Goal: Entertainment & Leisure: Consume media (video, audio)

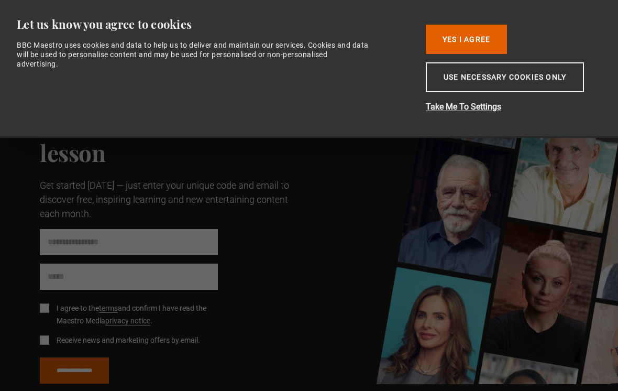
click at [558, 81] on button "Use necessary cookies only" at bounding box center [505, 77] width 158 height 30
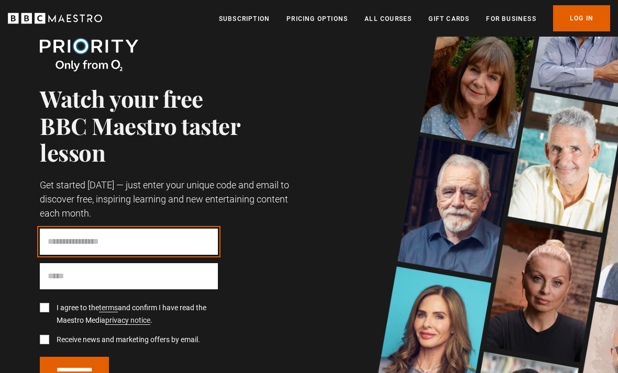
click at [149, 238] on input "Code" at bounding box center [129, 242] width 178 height 26
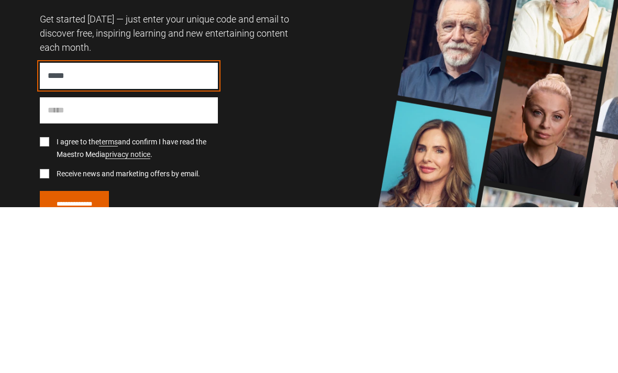
scroll to position [166, 0]
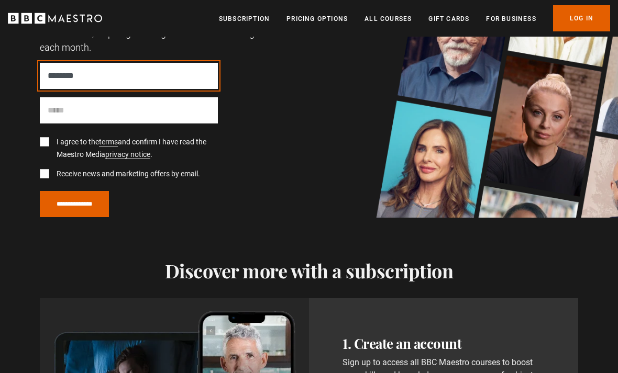
type input "********"
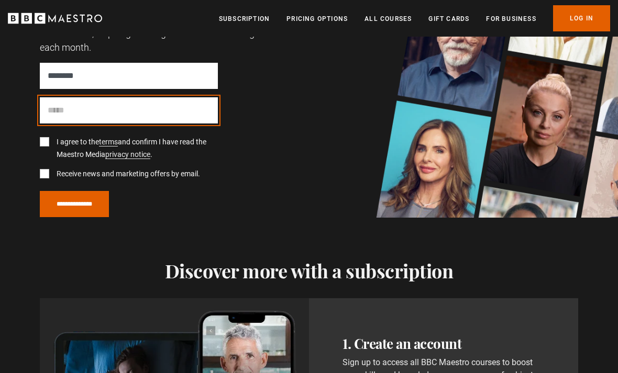
click at [189, 114] on input "Email" at bounding box center [129, 110] width 178 height 26
type input "**********"
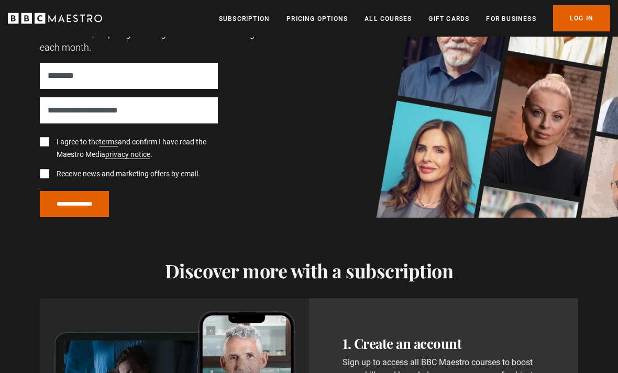
click at [155, 151] on label "I agree to the terms and confirm I have read the Maestro Media privacy notice ." at bounding box center [135, 148] width 166 height 25
click at [187, 176] on label "Receive news and marketing offers by email." at bounding box center [126, 174] width 148 height 13
click at [185, 175] on label "Receive news and marketing offers by email." at bounding box center [126, 174] width 148 height 13
click at [109, 204] on input "**********" at bounding box center [74, 204] width 69 height 26
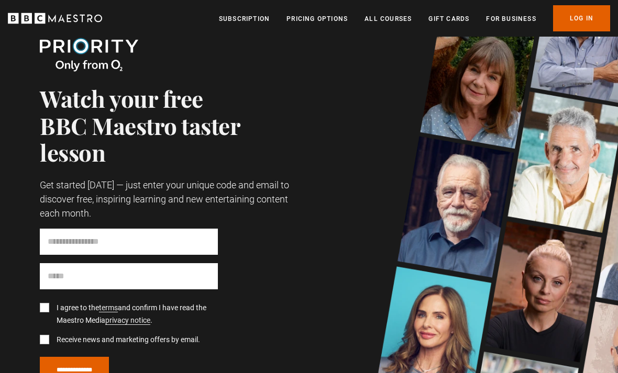
click at [282, 1] on header "Menu Close Subscription Pricing Options All Courses Gift Cards For business Alr…" at bounding box center [309, 18] width 618 height 37
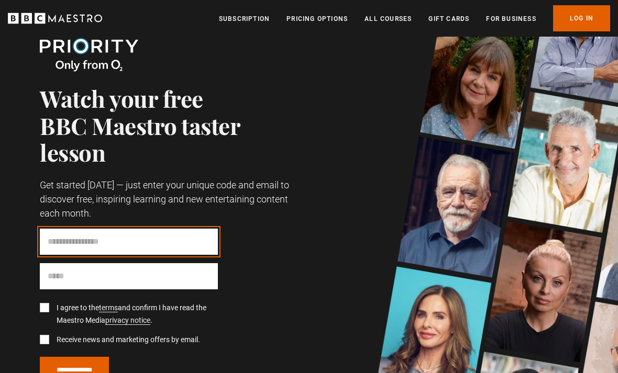
click at [187, 236] on input "Code" at bounding box center [129, 242] width 178 height 26
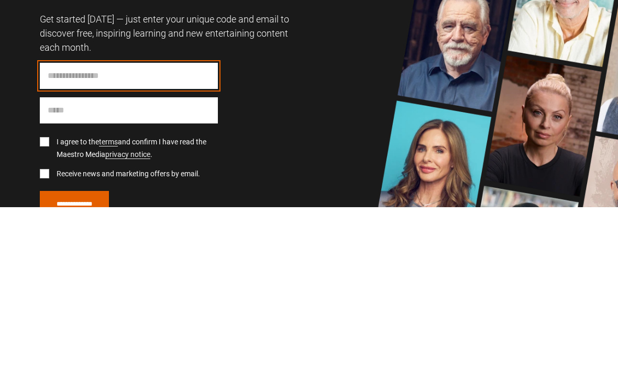
click at [164, 229] on input "Code" at bounding box center [129, 242] width 178 height 26
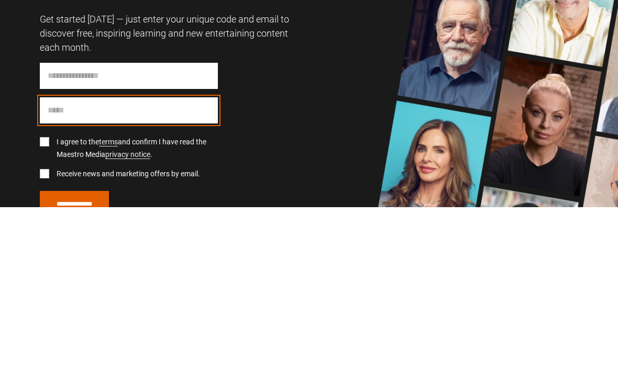
click at [179, 263] on input "Email" at bounding box center [129, 276] width 178 height 26
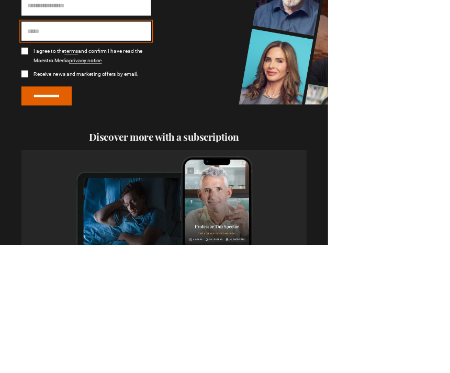
scroll to position [163, 0]
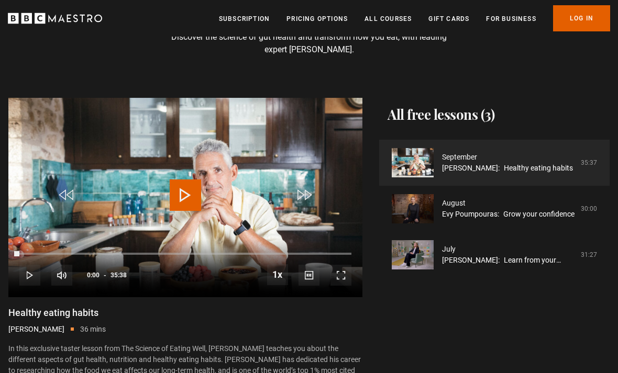
scroll to position [102, 0]
click at [517, 166] on link "Professor Tim Spector: Healthy eating habits" at bounding box center [507, 168] width 131 height 11
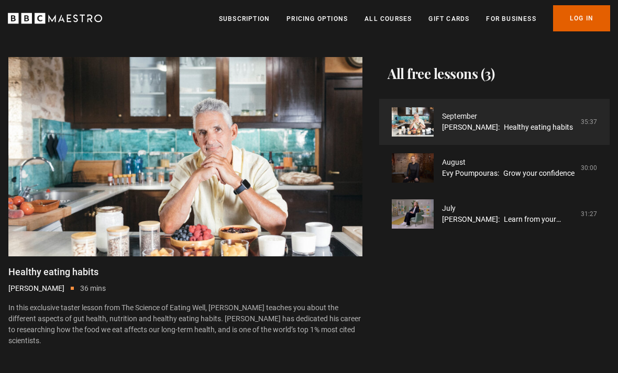
scroll to position [142, 0]
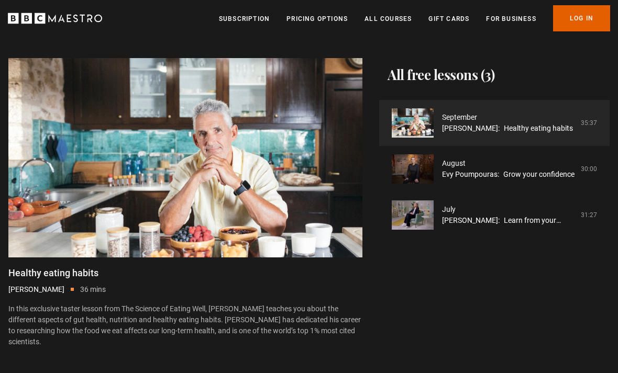
click at [177, 207] on video-js "Video Player is loading. Play Lesson Healthy eating habits 10s Skip Back 10 sec…" at bounding box center [185, 157] width 354 height 199
click at [45, 208] on div "10s Skip Back 10 seconds Pause 10s Skip Forward 10 seconds Loaded : 6.31% Pause…" at bounding box center [185, 229] width 354 height 58
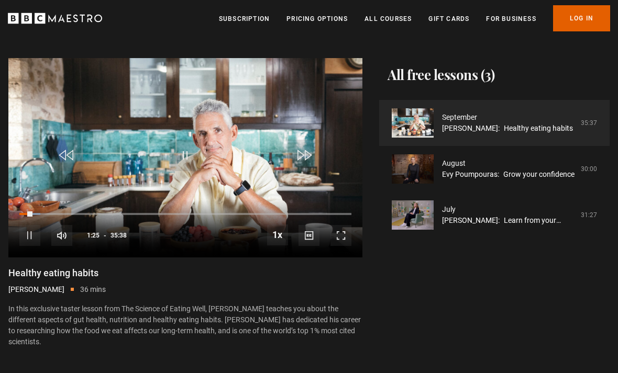
click at [41, 214] on div "Loaded : 6.31%" at bounding box center [185, 214] width 332 height 2
click at [37, 213] on div "Progress Bar" at bounding box center [34, 214] width 13 height 2
click at [36, 215] on div "Progress Bar" at bounding box center [27, 214] width 17 height 2
click at [53, 215] on div "Progress Bar" at bounding box center [36, 214] width 34 height 2
click at [73, 215] on div "Loaded : 0.00%" at bounding box center [185, 214] width 332 height 2
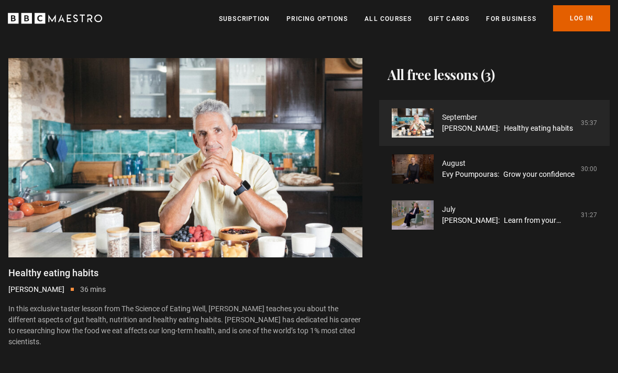
click at [119, 223] on video-js "Video Player is loading. Play Lesson Healthy eating habits 10s Skip Back 10 sec…" at bounding box center [185, 157] width 354 height 199
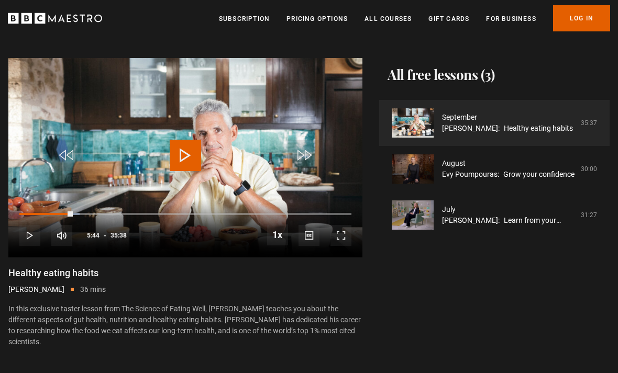
click at [73, 215] on div "Progress Bar" at bounding box center [45, 214] width 53 height 2
click at [144, 214] on div "Loaded : 27.83%" at bounding box center [185, 214] width 332 height 2
click at [149, 214] on div "Loaded : 28.51%" at bounding box center [185, 214] width 332 height 2
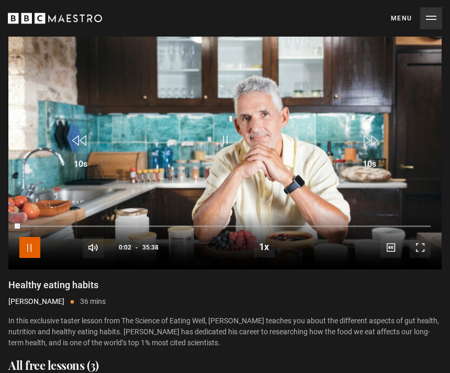
scroll to position [155, 0]
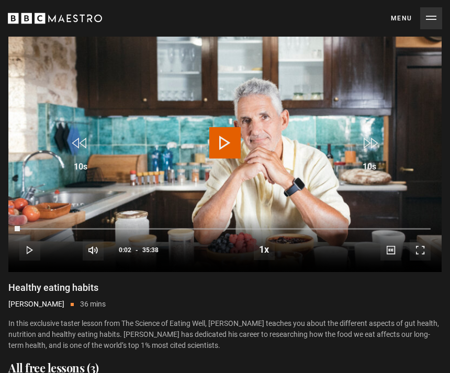
click at [20, 229] on div "Progress Bar" at bounding box center [19, 229] width 1 height 2
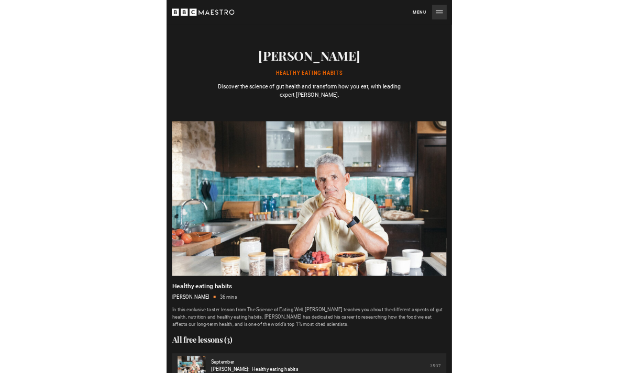
scroll to position [140, 0]
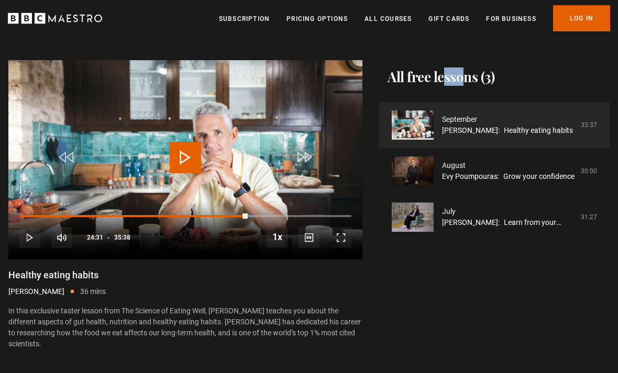
click at [328, 238] on div "10s Skip Back 10 seconds Play 10s Skip Forward 10 seconds Loaded : 70.85% Play …" at bounding box center [185, 231] width 354 height 58
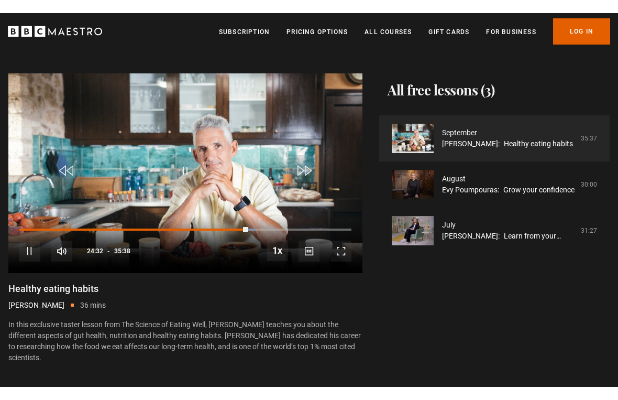
scroll to position [13, 0]
